Goal: Task Accomplishment & Management: Manage account settings

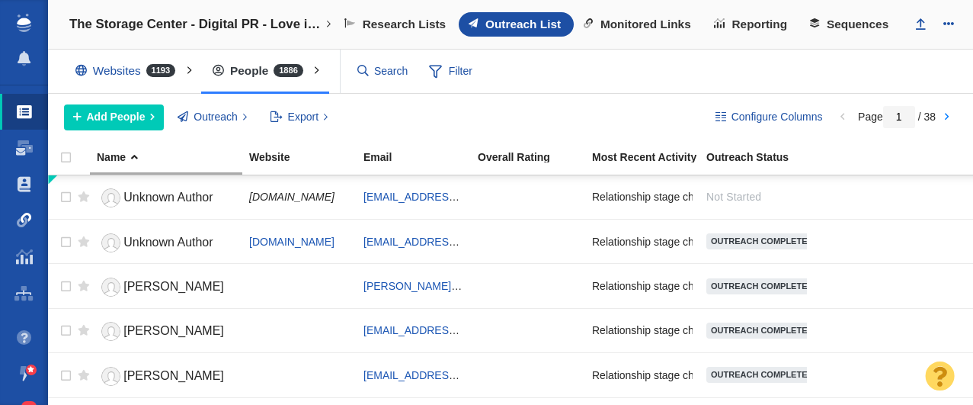
click at [32, 217] on link "Link Monitoring" at bounding box center [24, 220] width 48 height 37
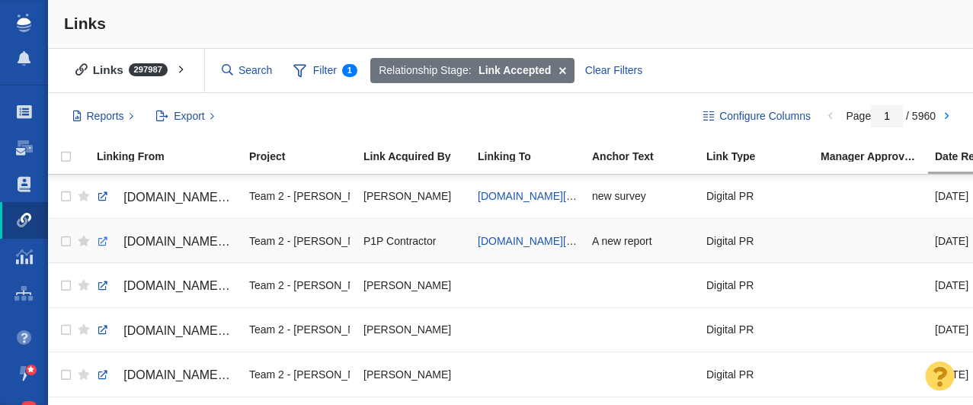
click at [100, 242] on link at bounding box center [103, 242] width 14 height 14
click at [520, 238] on span "[DOMAIN_NAME][URL]" at bounding box center [534, 241] width 113 height 12
click at [101, 194] on link at bounding box center [103, 197] width 14 height 14
click at [508, 193] on span "[DOMAIN_NAME][URL][DOMAIN_NAME]" at bounding box center [577, 196] width 198 height 12
checkbox input "true"
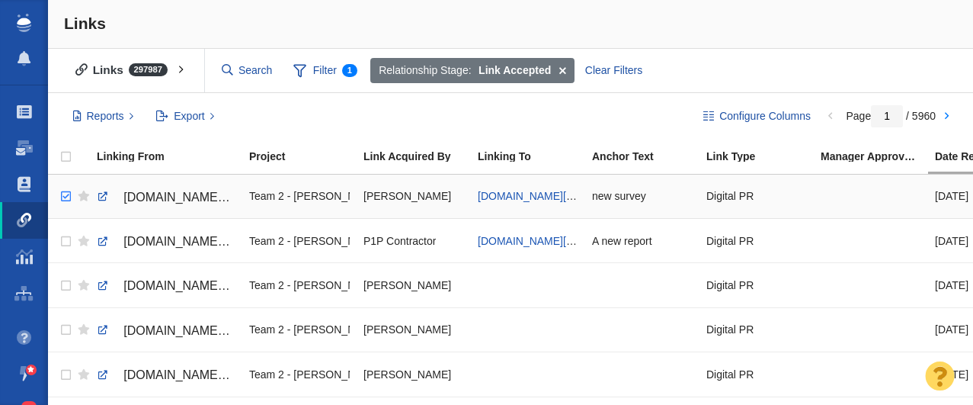
click at [64, 197] on input "checkbox" at bounding box center [64, 197] width 23 height 34
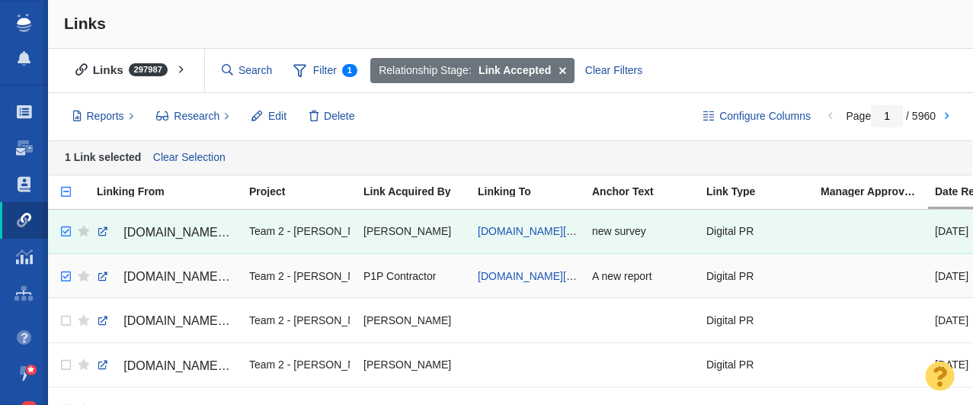
checkbox input "true"
click at [67, 277] on input "checkbox" at bounding box center [64, 277] width 23 height 34
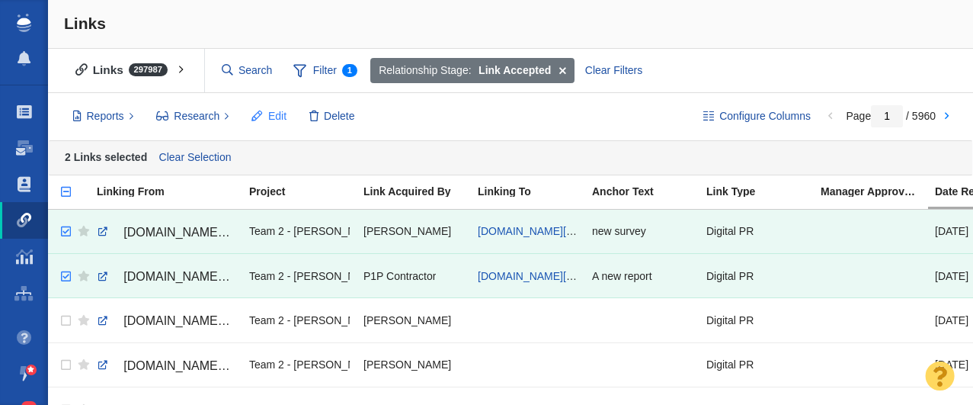
click at [269, 119] on span "Edit" at bounding box center [277, 116] width 18 height 16
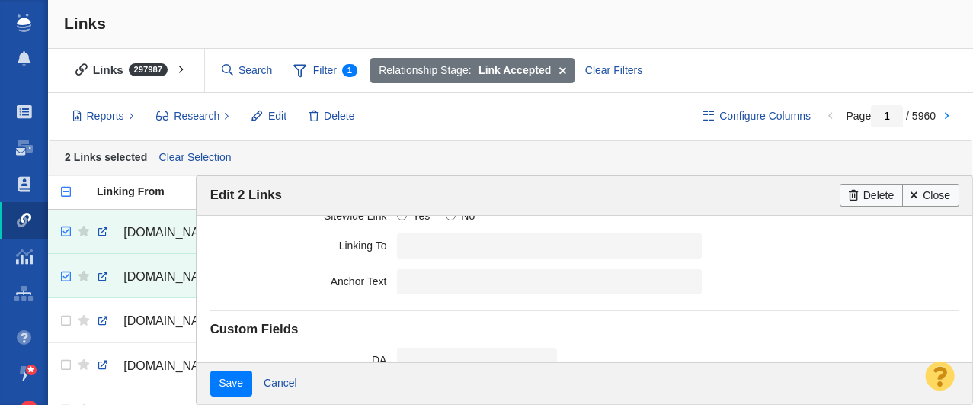
scroll to position [481, 0]
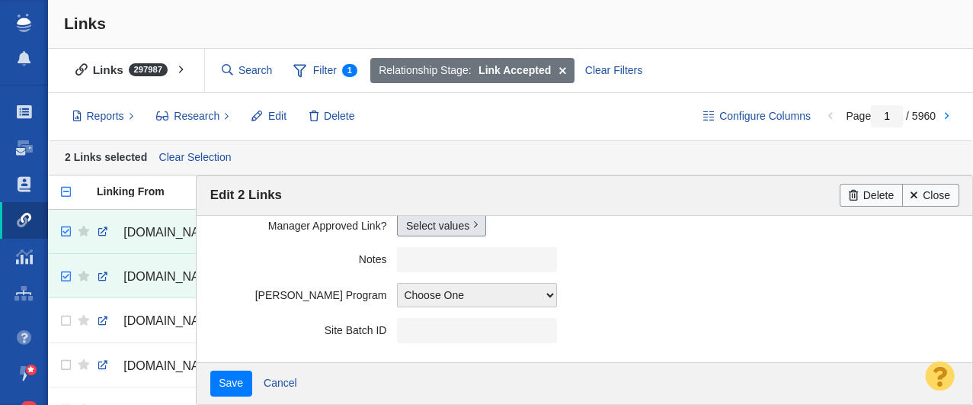
click at [439, 230] on link "Select values" at bounding box center [441, 224] width 89 height 23
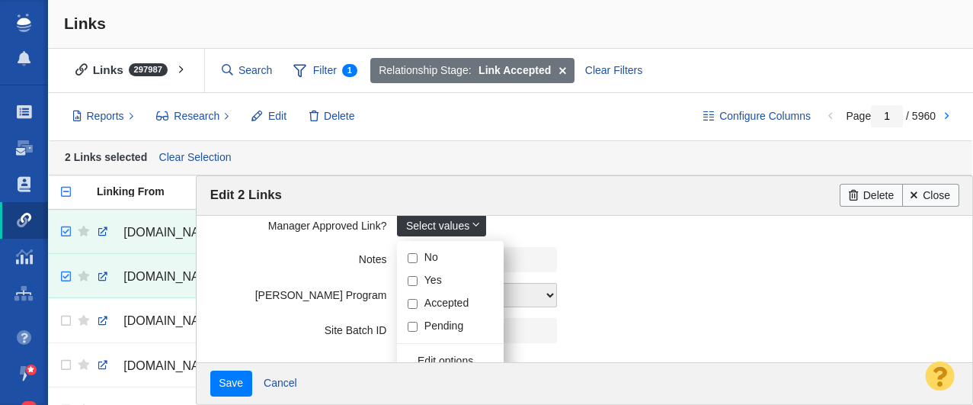
click at [415, 280] on input "Yes" at bounding box center [413, 281] width 10 height 10
checkbox input "true"
click at [265, 269] on field "Notes" at bounding box center [584, 260] width 749 height 36
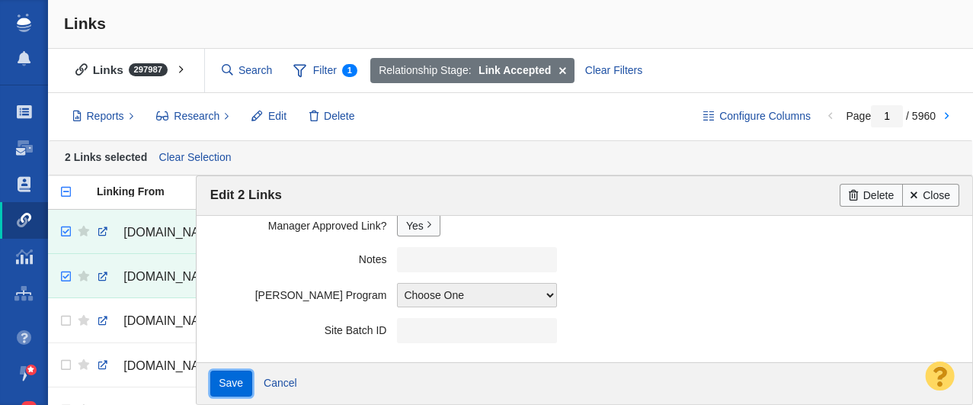
click at [242, 382] on input "Save" at bounding box center [231, 383] width 42 height 26
